Goal: Task Accomplishment & Management: Manage account settings

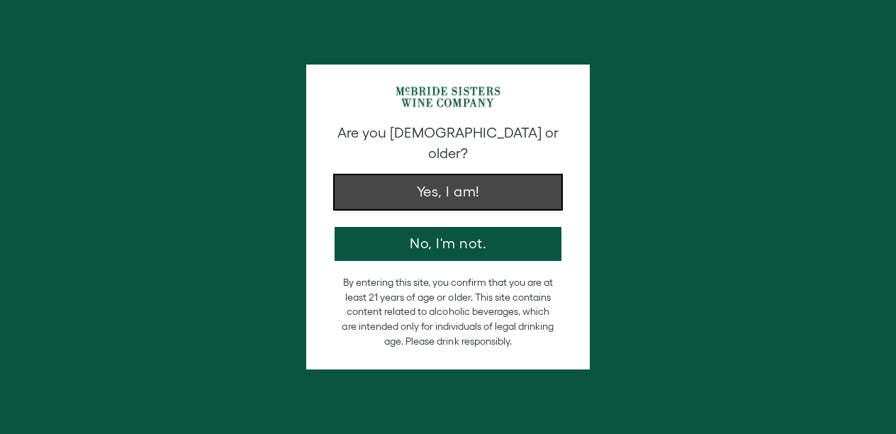
click at [478, 175] on button "Yes, I am!" at bounding box center [447, 192] width 227 height 34
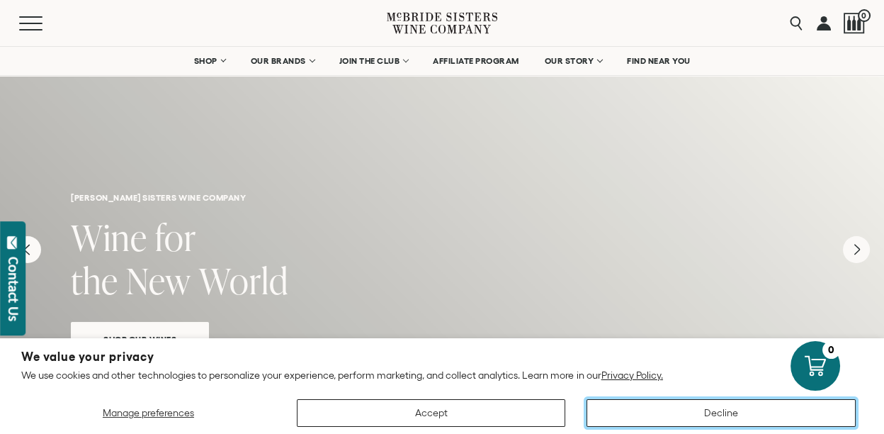
click at [679, 413] on button "Decline" at bounding box center [721, 413] width 269 height 28
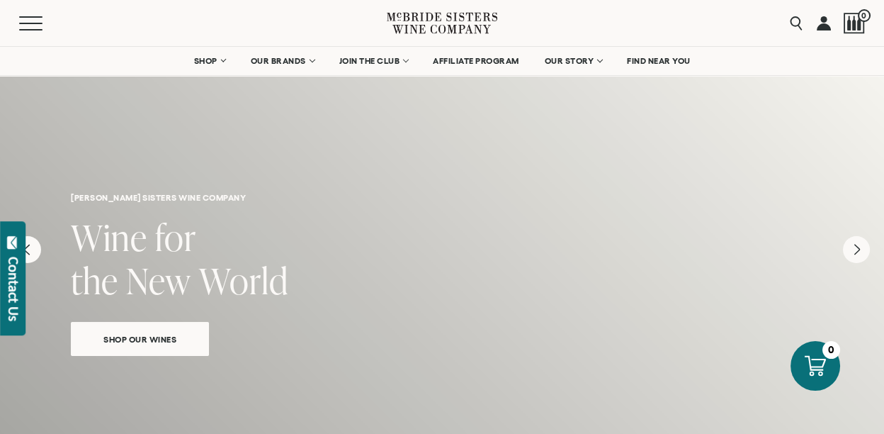
click at [828, 25] on link at bounding box center [824, 23] width 14 height 46
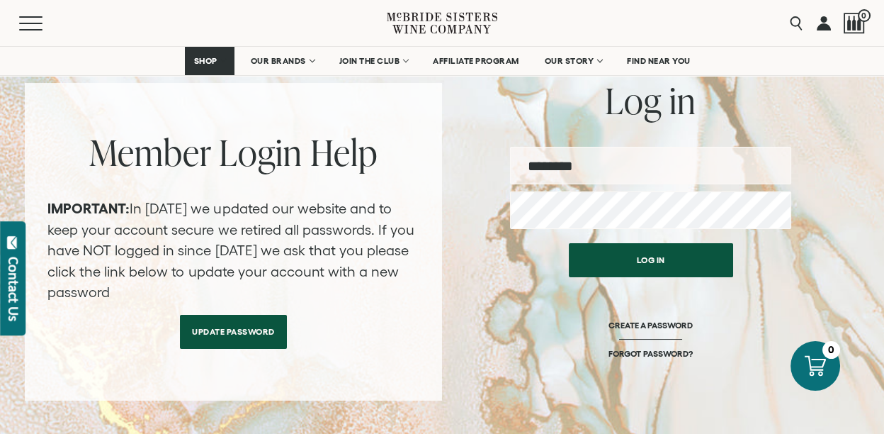
scroll to position [157, 0]
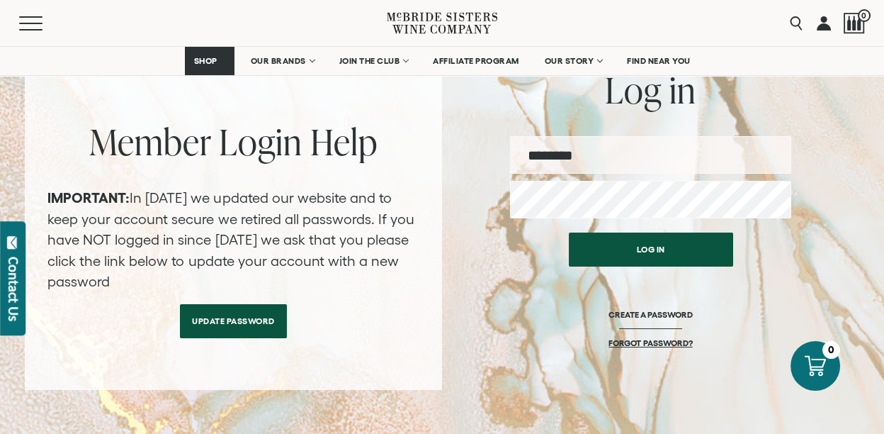
click at [645, 344] on link "FORGOT PASSWORD?" at bounding box center [651, 342] width 84 height 11
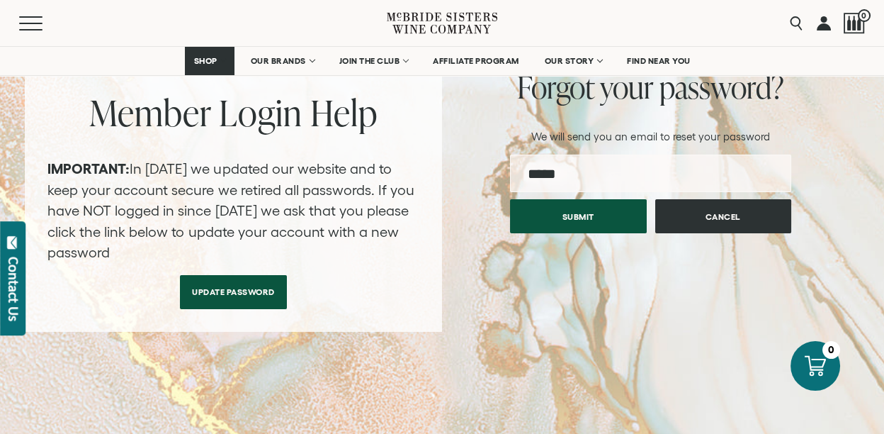
click at [577, 176] on input "email" at bounding box center [650, 173] width 281 height 38
click at [592, 217] on button "Submit" at bounding box center [578, 213] width 137 height 34
click at [568, 174] on input "email" at bounding box center [650, 173] width 281 height 38
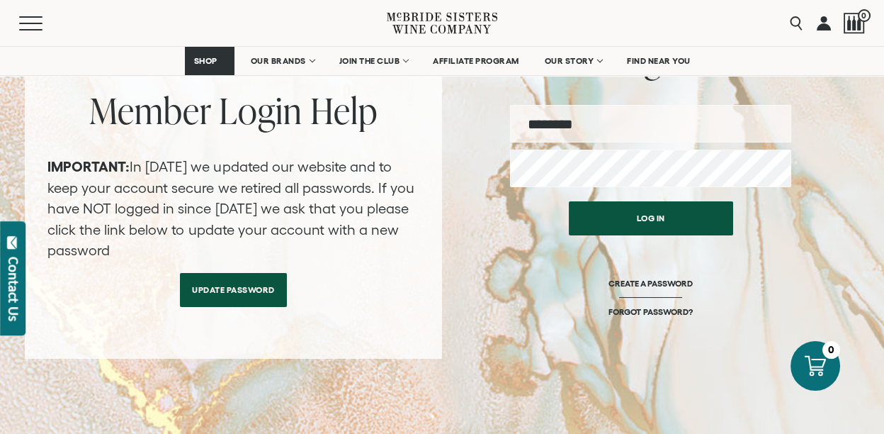
scroll to position [220, 0]
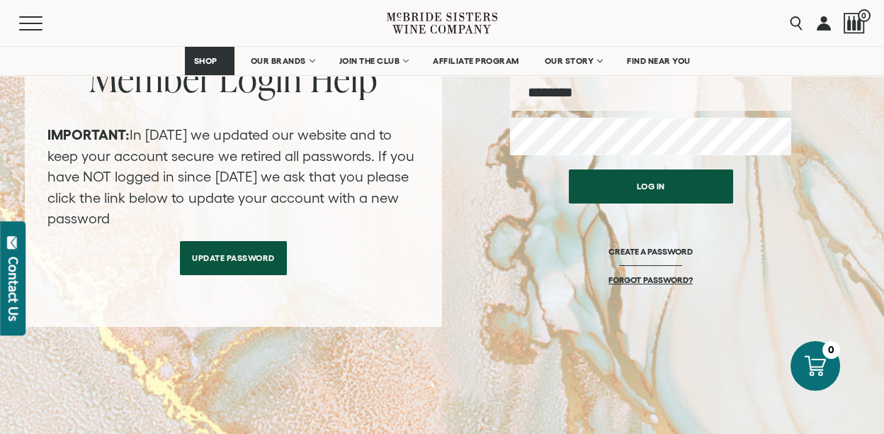
click at [655, 274] on link "FORGOT PASSWORD?" at bounding box center [651, 279] width 84 height 11
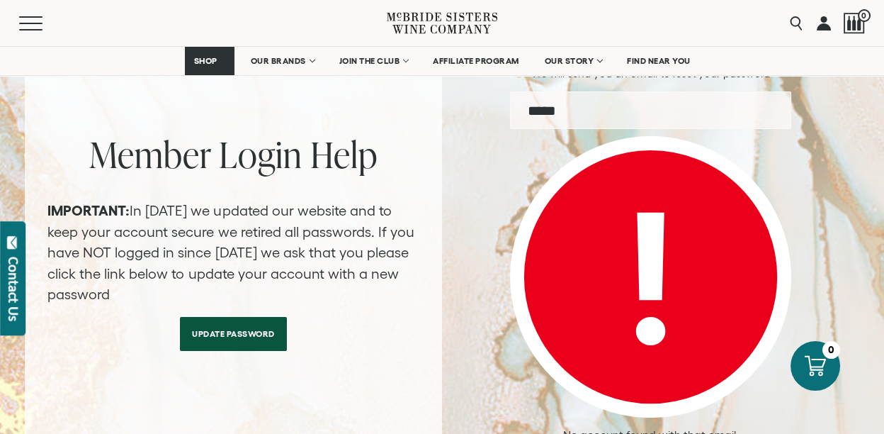
click at [586, 108] on input "email" at bounding box center [650, 110] width 281 height 38
click at [543, 115] on input "email" at bounding box center [650, 110] width 281 height 38
type input "**********"
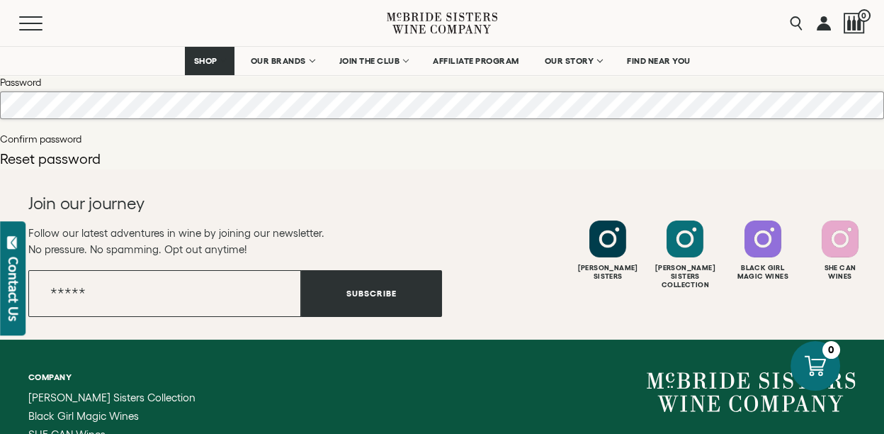
scroll to position [94, 0]
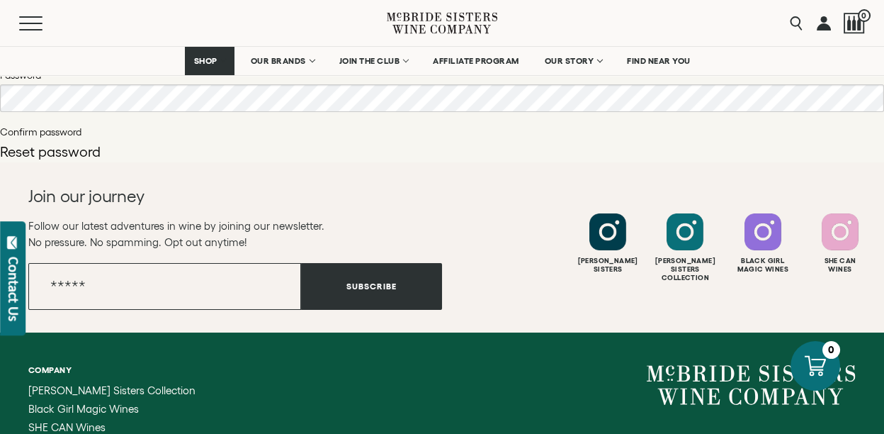
click at [86, 146] on button "Reset password" at bounding box center [50, 152] width 101 height 14
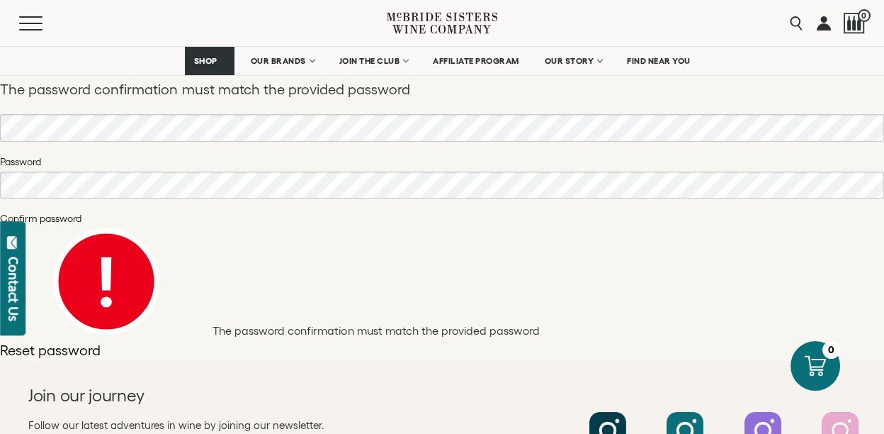
scroll to position [188, 0]
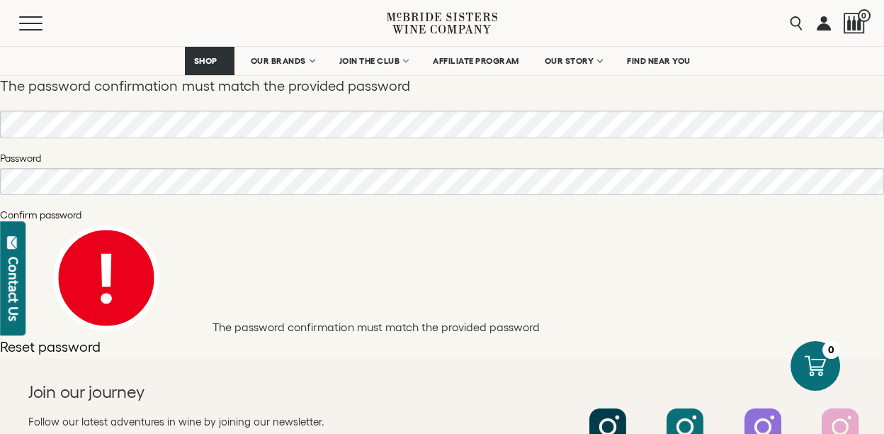
click at [69, 342] on button "Reset password" at bounding box center [50, 346] width 101 height 14
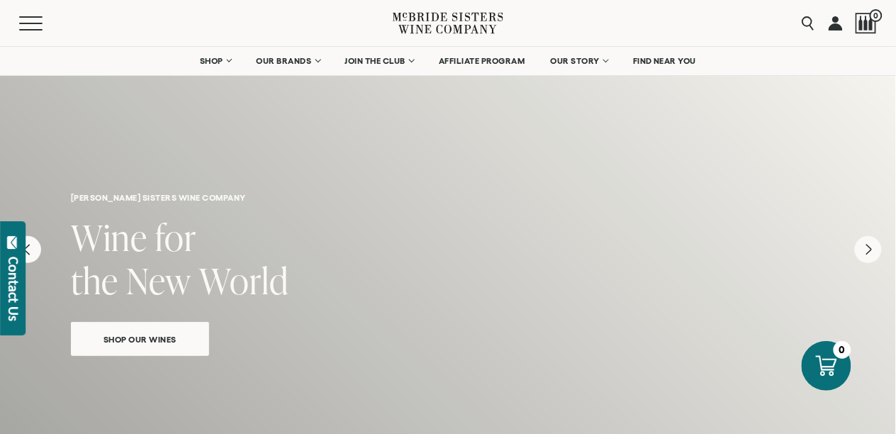
click at [838, 23] on link at bounding box center [835, 23] width 14 height 46
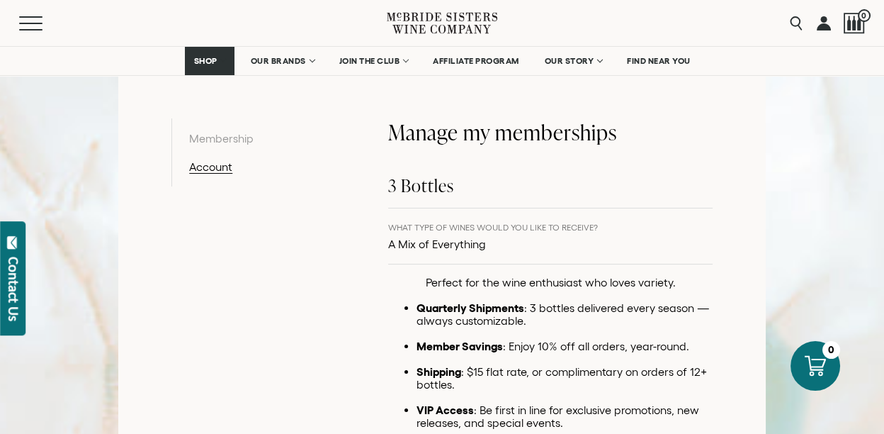
scroll to position [252, 0]
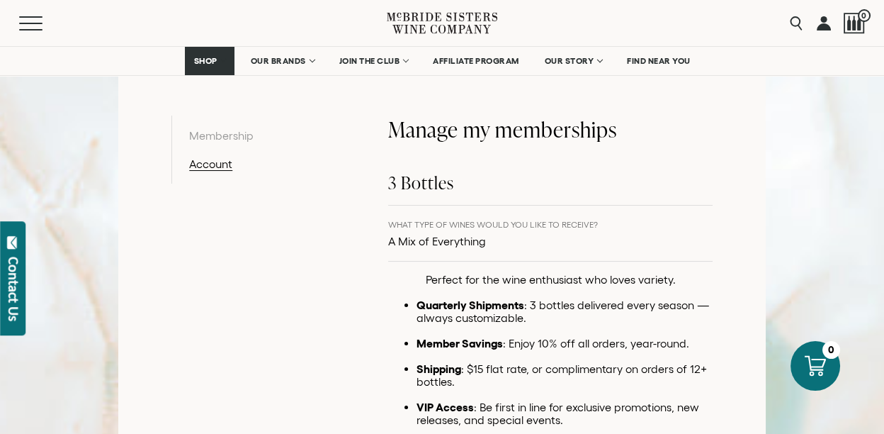
click at [229, 137] on link "Membership" at bounding box center [262, 135] width 147 height 17
click at [213, 163] on link "Account" at bounding box center [262, 163] width 147 height 17
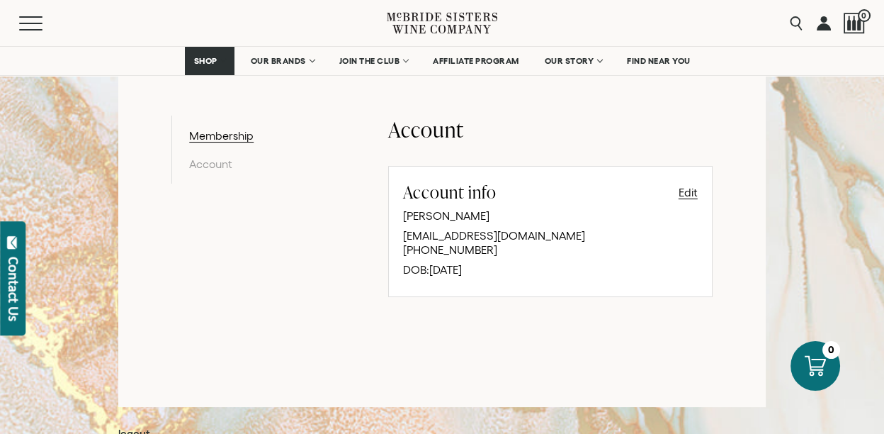
scroll to position [252, 0]
click at [823, 26] on link at bounding box center [824, 23] width 14 height 46
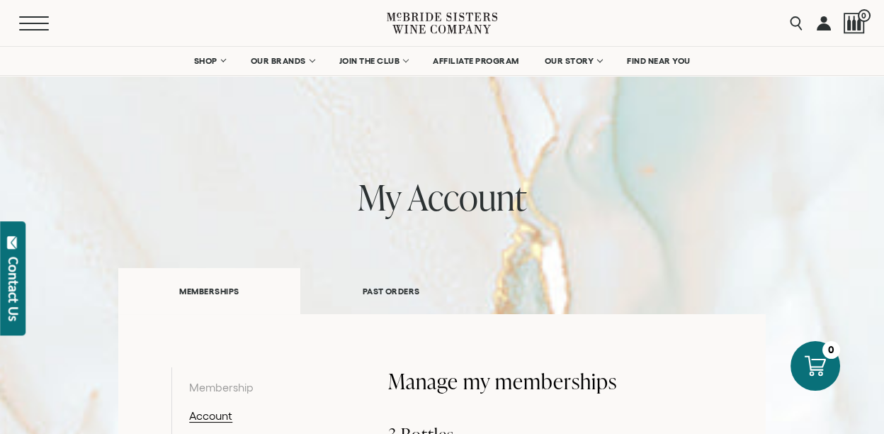
click at [28, 21] on button "Menu" at bounding box center [44, 23] width 51 height 14
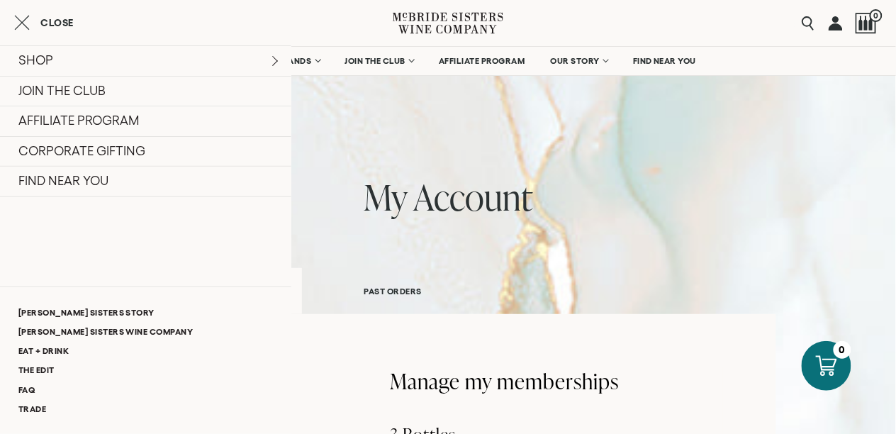
click at [479, 297] on link "PAST ORDERS" at bounding box center [393, 290] width 182 height 49
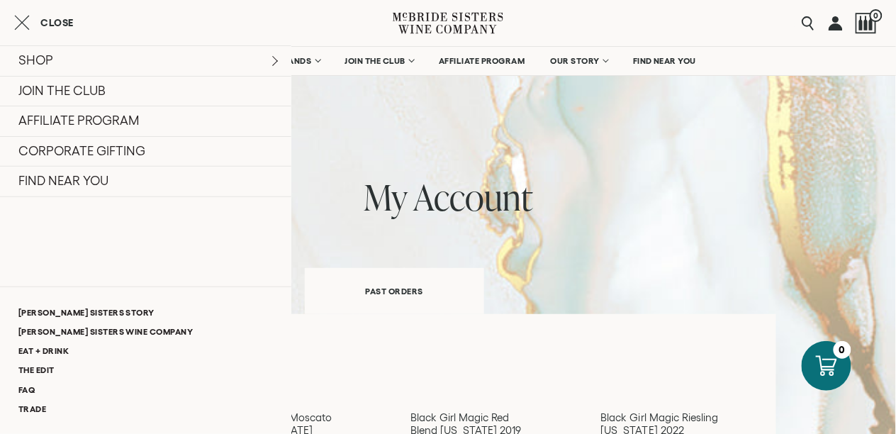
click at [48, 20] on span "Close" at bounding box center [56, 23] width 33 height 10
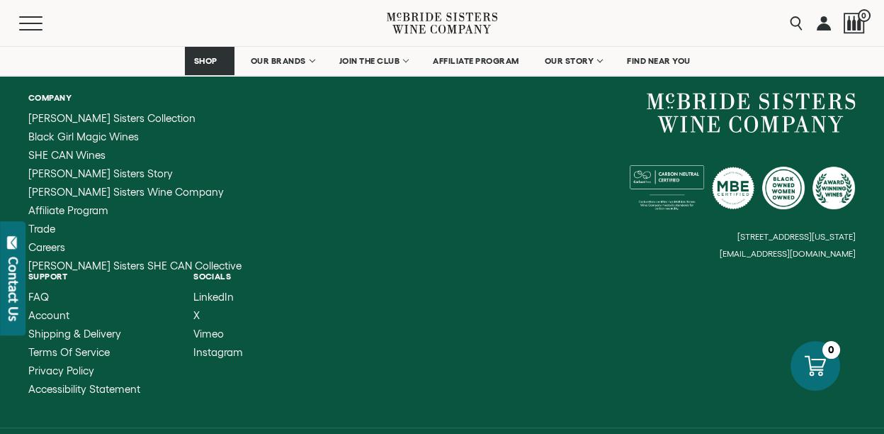
scroll to position [1102, 0]
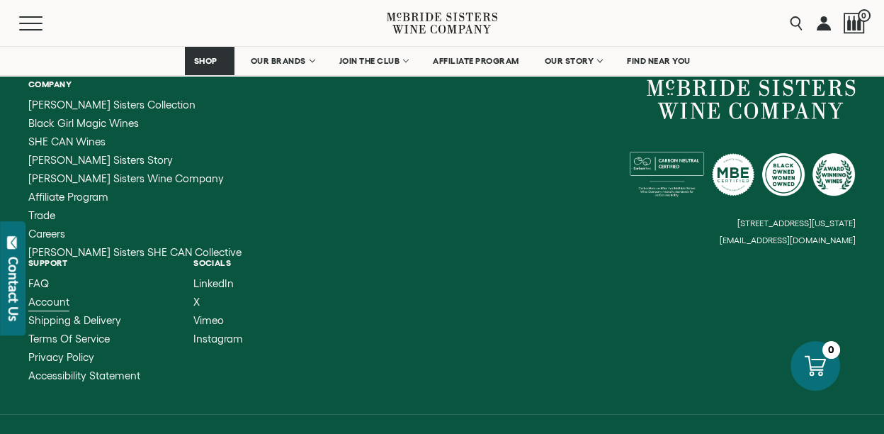
click at [69, 295] on span "Account" at bounding box center [48, 301] width 41 height 12
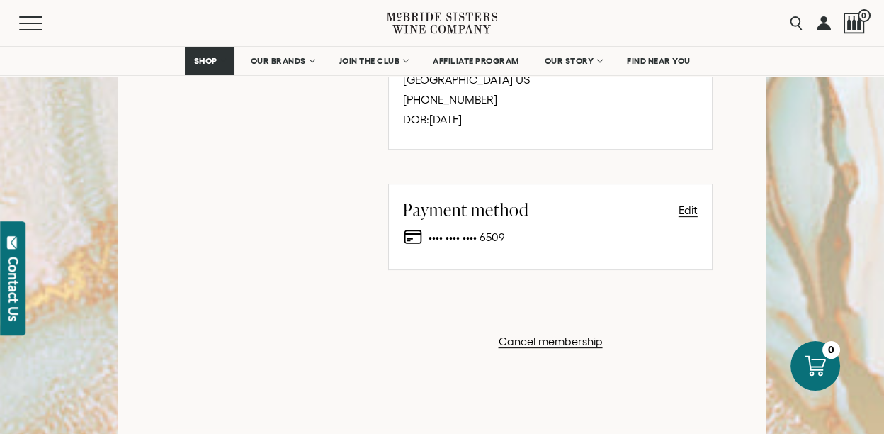
scroll to position [976, 0]
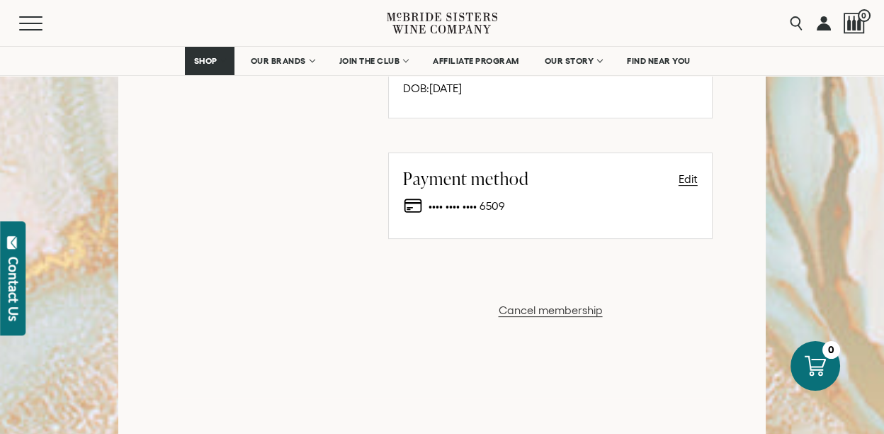
click at [558, 311] on button "Cancel membership" at bounding box center [551, 309] width 104 height 17
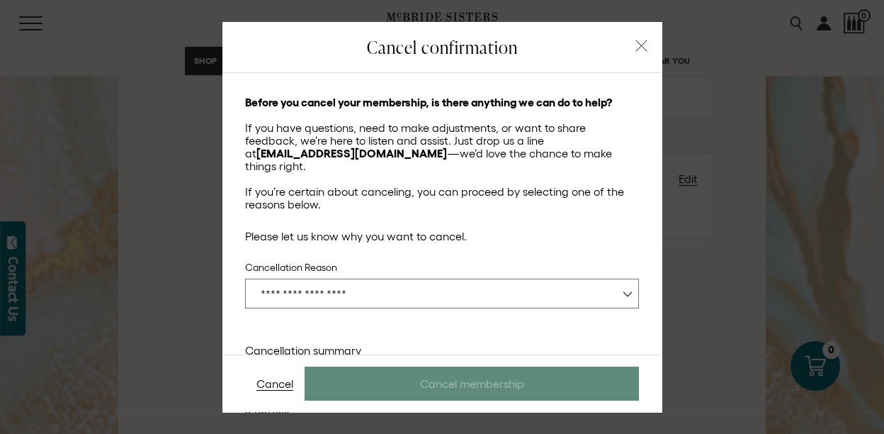
click at [616, 281] on select "**********" at bounding box center [442, 293] width 394 height 30
select select "**********"
click at [245, 278] on select "**********" at bounding box center [442, 293] width 394 height 30
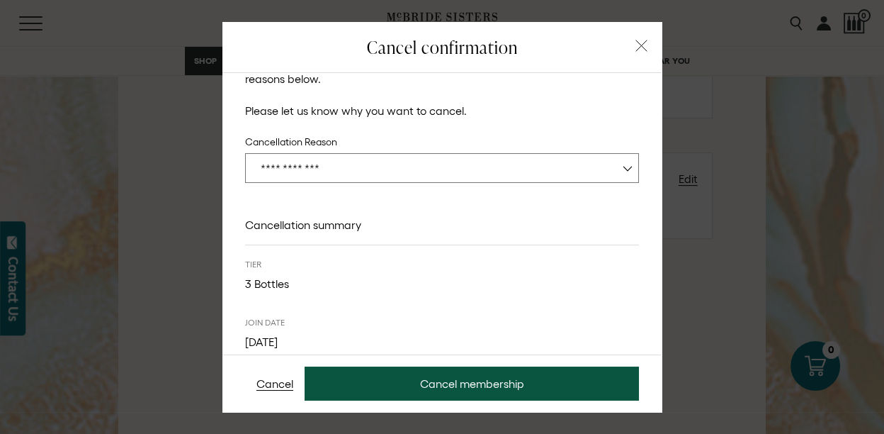
scroll to position [146, 0]
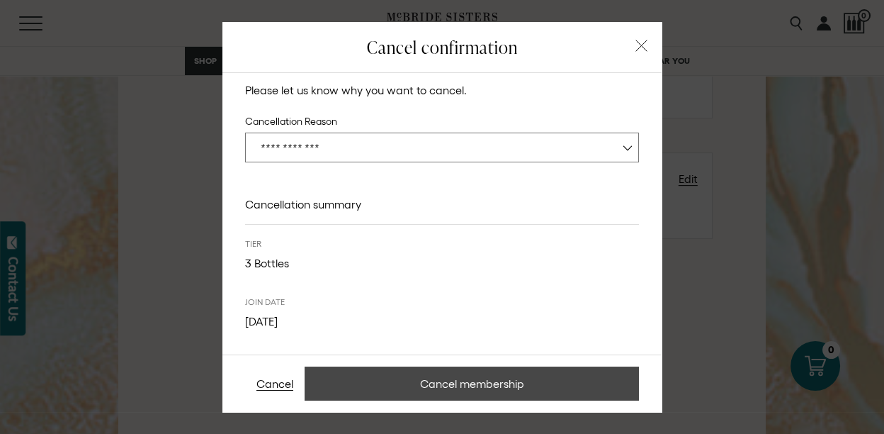
click at [511, 386] on button "Cancel membership" at bounding box center [472, 383] width 334 height 34
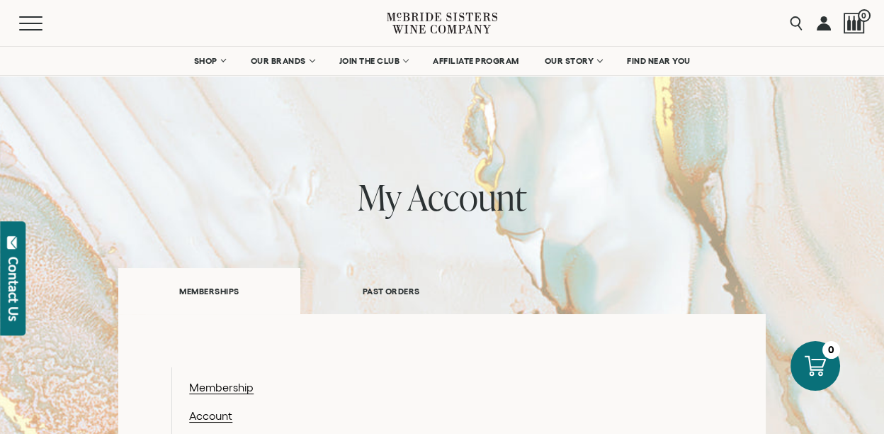
click at [823, 30] on link at bounding box center [824, 23] width 14 height 46
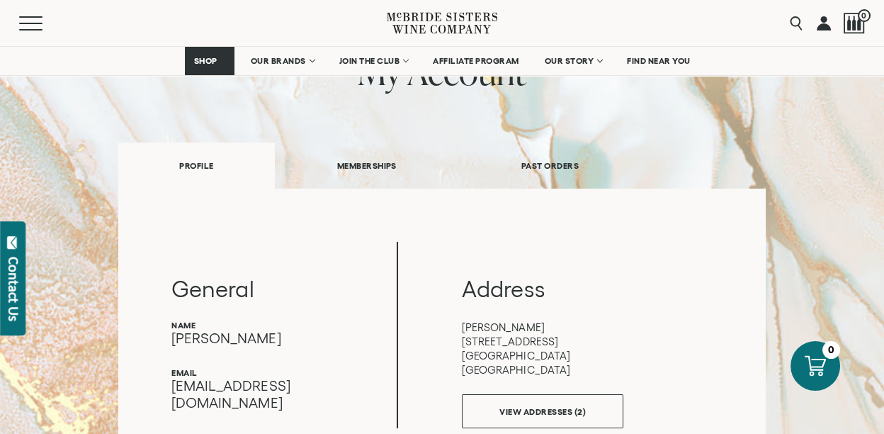
scroll to position [157, 0]
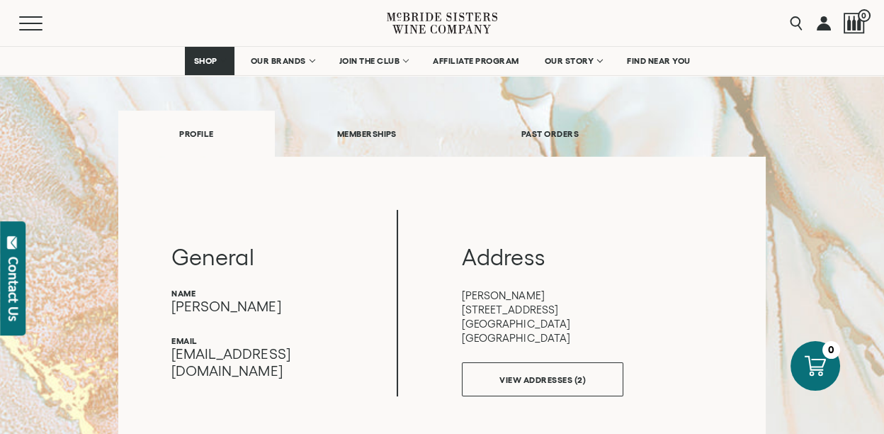
click at [364, 135] on link "MEMBERSHIPS" at bounding box center [367, 133] width 184 height 49
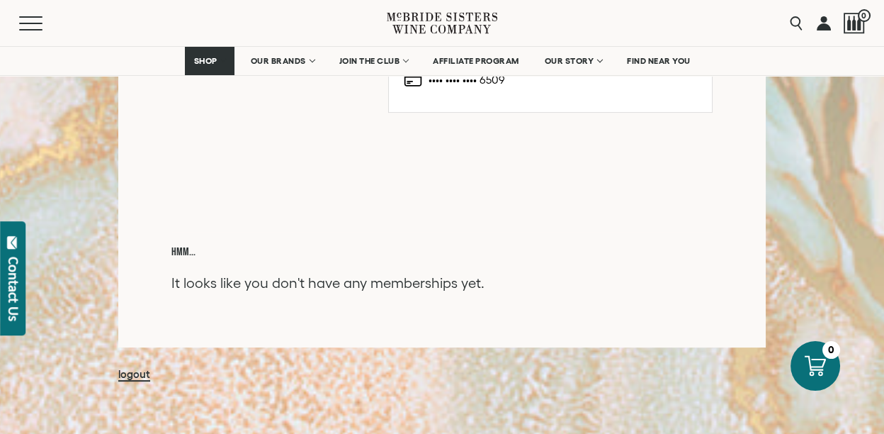
scroll to position [1134, 0]
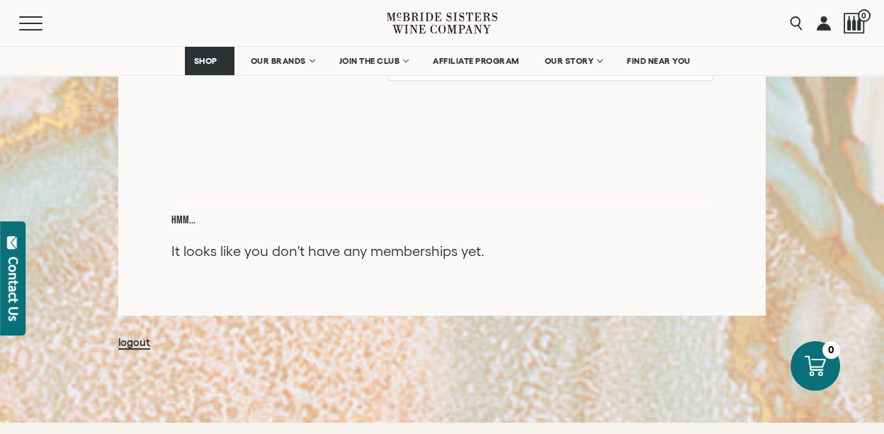
click at [131, 342] on link "logout" at bounding box center [134, 342] width 32 height 13
